Goal: Find specific page/section: Find specific page/section

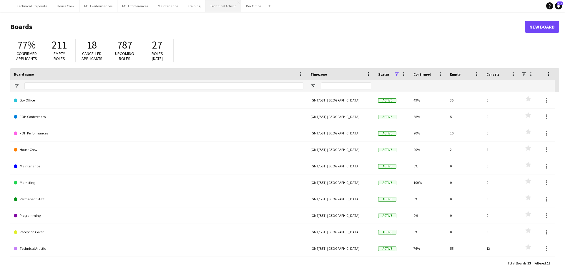
click at [221, 5] on button "Technical Artistic Close" at bounding box center [223, 5] width 36 height 11
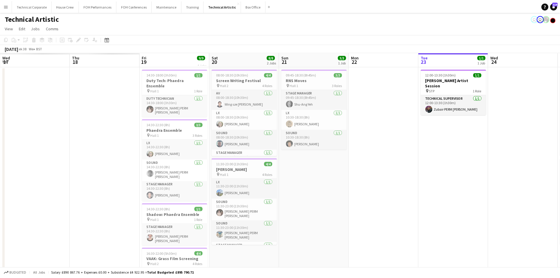
scroll to position [0, 126]
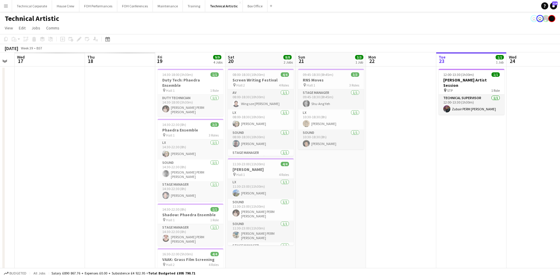
drag, startPoint x: 264, startPoint y: 176, endPoint x: 521, endPoint y: 175, distance: 257.3
click at [521, 175] on app-calendar-viewport "Mon 15 Tue 16 Wed 17 Thu 18 Fri 19 9/9 4 Jobs Sat 20 8/8 2 Jobs Sun 21 3/3 1 Jo…" at bounding box center [280, 200] width 560 height 296
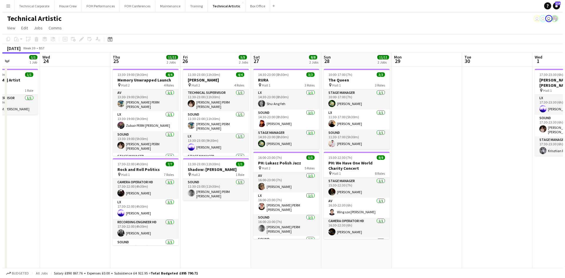
scroll to position [0, 175]
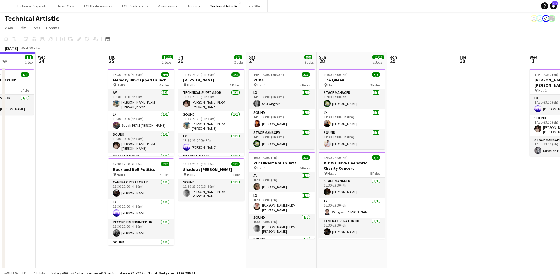
drag, startPoint x: 471, startPoint y: 181, endPoint x: 0, endPoint y: 135, distance: 473.3
click at [0, 135] on app-calendar-viewport "Sun 21 3/3 1 Job Mon 22 Tue 23 1/1 1 Job Wed 24 Thu 25 11/11 2 Jobs Fri 26 5/5 …" at bounding box center [280, 219] width 560 height 334
click at [61, 9] on button "House Crew Close" at bounding box center [65, 5] width 27 height 11
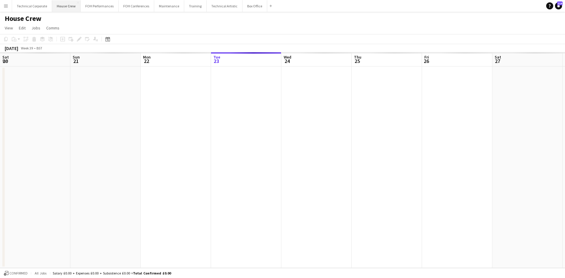
scroll to position [0, 141]
